Goal: Find specific page/section: Find specific page/section

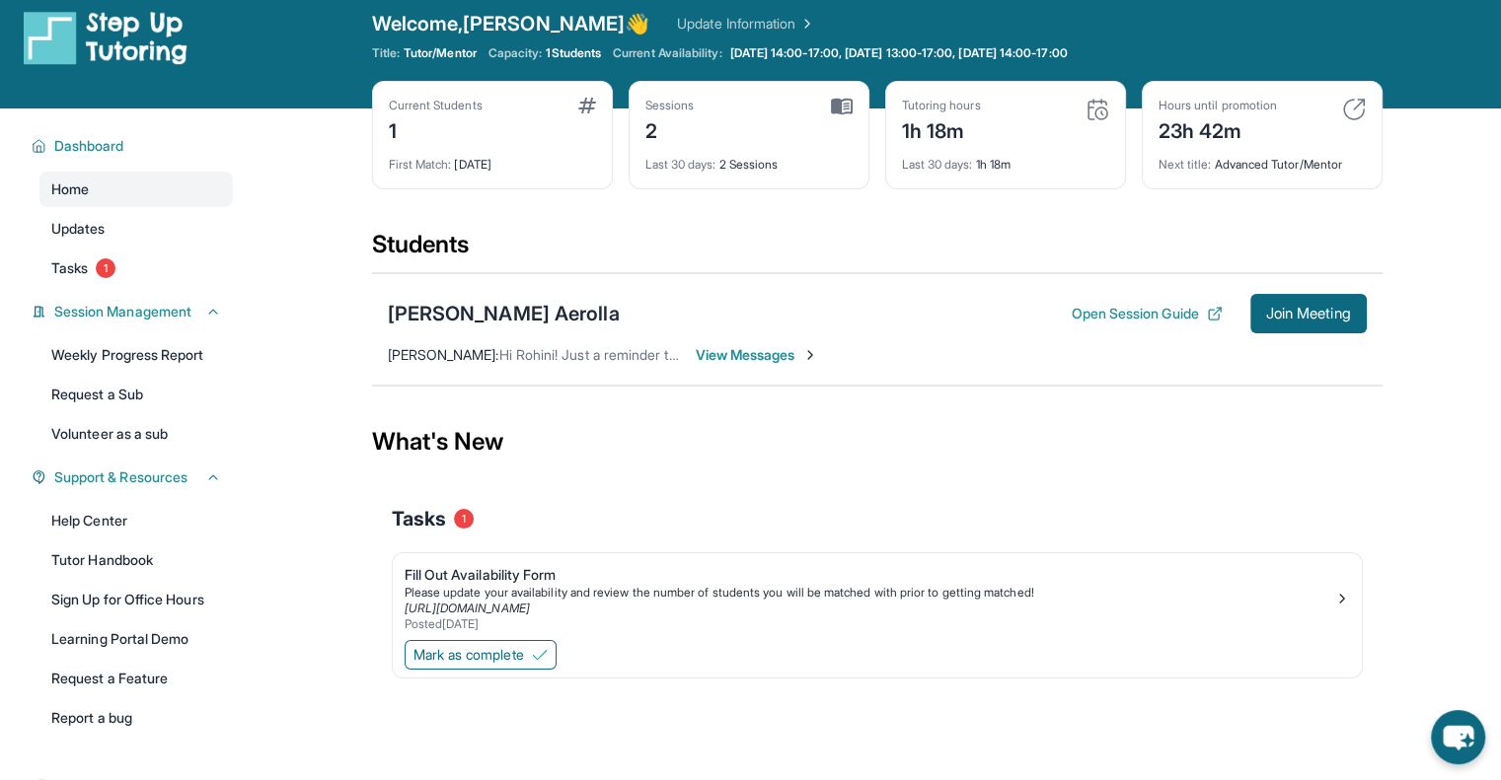
scroll to position [16, 0]
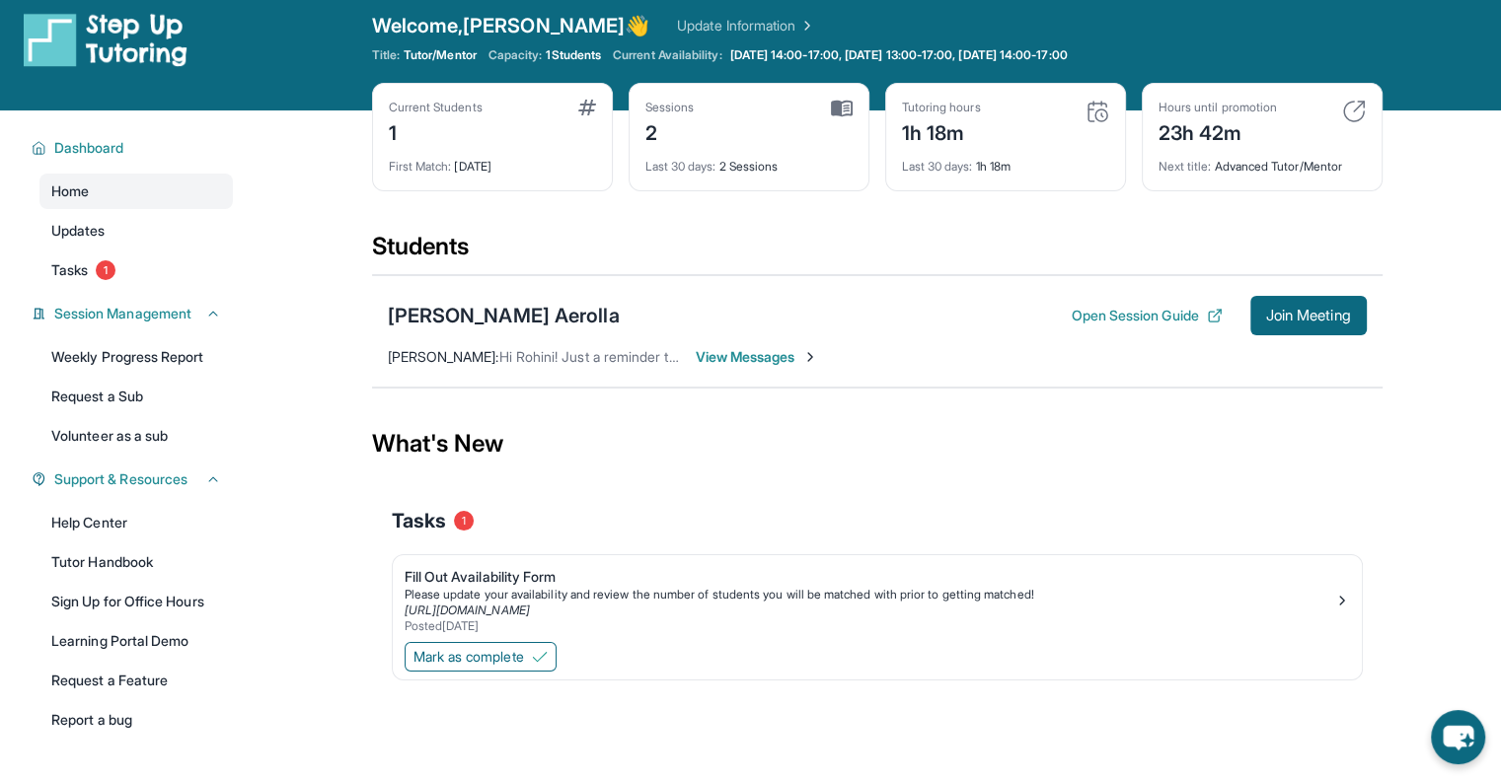
click at [1100, 105] on img at bounding box center [1097, 112] width 24 height 24
click at [966, 107] on div "Tutoring hours" at bounding box center [941, 108] width 79 height 16
